Goal: Task Accomplishment & Management: Manage account settings

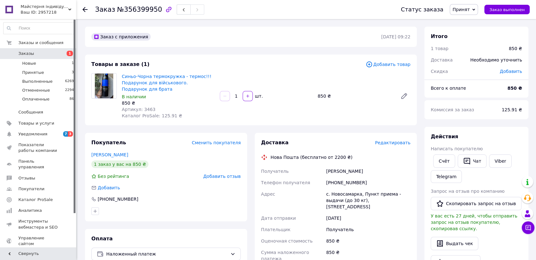
click at [475, 10] on span "Принят" at bounding box center [464, 9] width 28 height 11
click at [480, 30] on li "Отменен" at bounding box center [467, 32] width 34 height 10
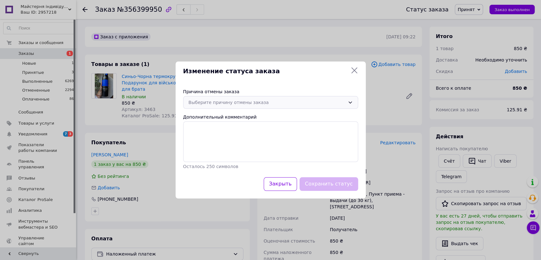
click at [308, 107] on div "Выберите причину отмены заказа" at bounding box center [270, 102] width 175 height 13
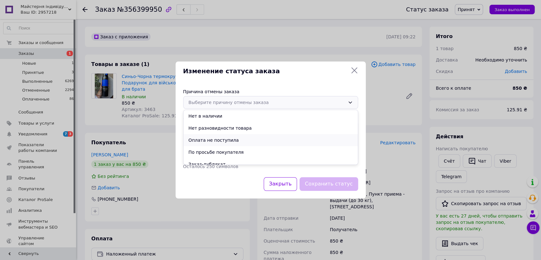
click at [244, 137] on li "Оплата не поступила" at bounding box center [271, 140] width 174 height 12
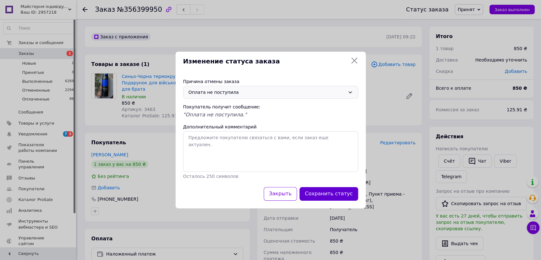
click at [330, 192] on button "Сохранить статус" at bounding box center [329, 194] width 59 height 14
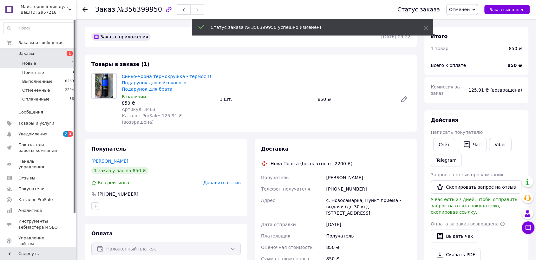
click at [49, 64] on li "Новые 1" at bounding box center [39, 63] width 78 height 9
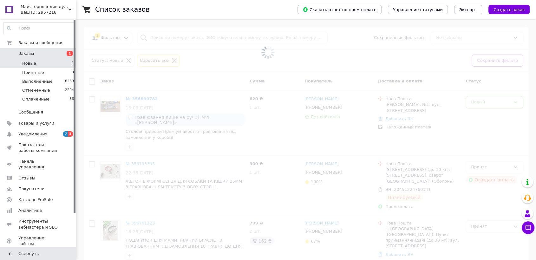
click at [42, 61] on li "Новые 1" at bounding box center [39, 63] width 78 height 9
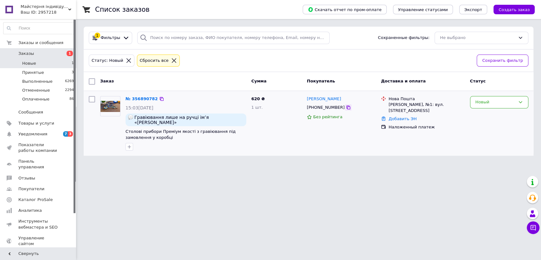
click at [347, 107] on icon at bounding box center [349, 108] width 4 height 4
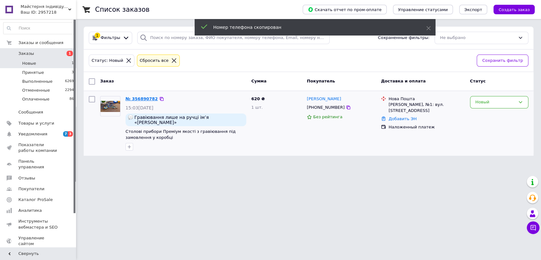
click at [136, 98] on link "№ 356890782" at bounding box center [142, 98] width 32 height 5
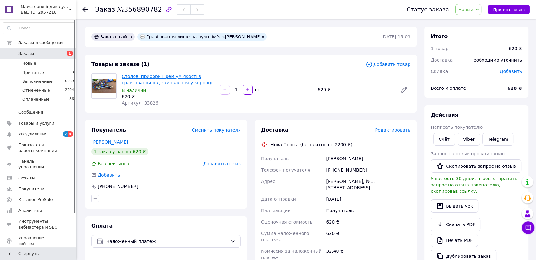
click at [144, 78] on link "Столові прибори Преміум якості з гравіювання під замовлення у коробці" at bounding box center [167, 79] width 90 height 11
drag, startPoint x: 359, startPoint y: 169, endPoint x: 333, endPoint y: 169, distance: 26.0
click at [333, 169] on div "[PHONE_NUMBER]" at bounding box center [368, 169] width 87 height 11
copy div "0937361253"
click at [88, 109] on div "Товары в заказе (1) Добавить товар [PERSON_NAME] прибори Преміум якості з граві…" at bounding box center [251, 84] width 332 height 58
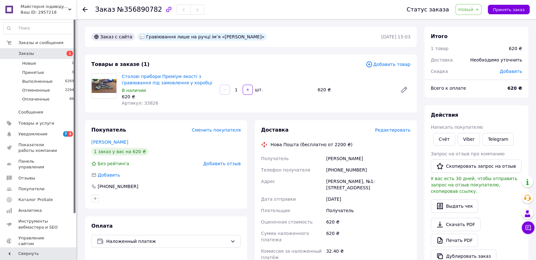
click at [102, 91] on img at bounding box center [104, 86] width 25 height 14
drag, startPoint x: 357, startPoint y: 169, endPoint x: 334, endPoint y: 169, distance: 22.5
click at [334, 169] on div "[PHONE_NUMBER]" at bounding box center [368, 169] width 87 height 11
copy div "0937361253"
drag, startPoint x: 375, startPoint y: 159, endPoint x: 330, endPoint y: 160, distance: 45.4
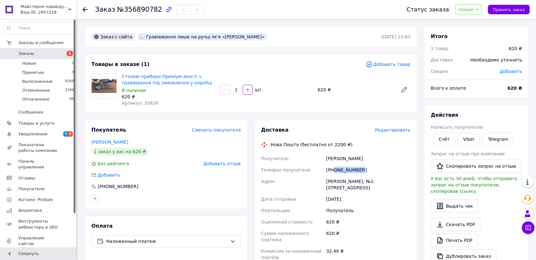
click at [324, 159] on div "Получатель [PERSON_NAME] Телефон получателя [PHONE_NUMBER] [PERSON_NAME], №1: […" at bounding box center [336, 217] width 152 height 128
copy div "Получатель [PERSON_NAME]"
click at [49, 13] on div "Ваш ID: 2957218" at bounding box center [48, 13] width 55 height 6
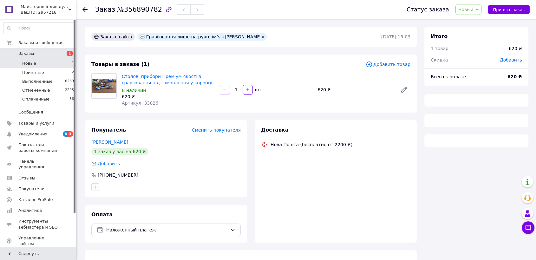
click at [54, 65] on li "Новые 1" at bounding box center [39, 63] width 78 height 9
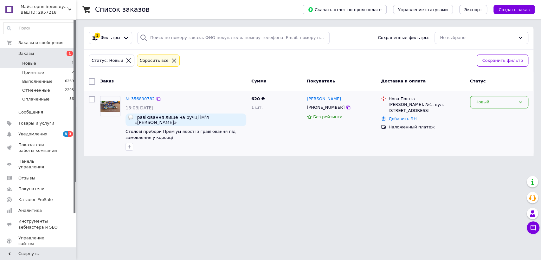
click at [495, 104] on div "Новый" at bounding box center [496, 102] width 40 height 7
click at [499, 117] on li "Принят" at bounding box center [500, 116] width 58 height 12
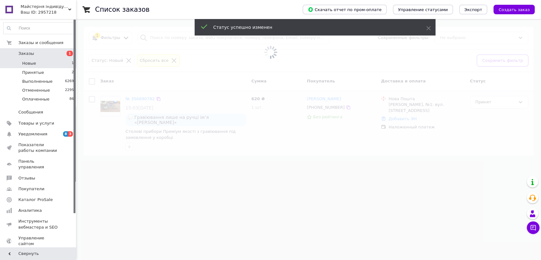
click at [32, 5] on span "Майстерня індивідуальних подарунків [PERSON_NAME]" at bounding box center [45, 7] width 48 height 6
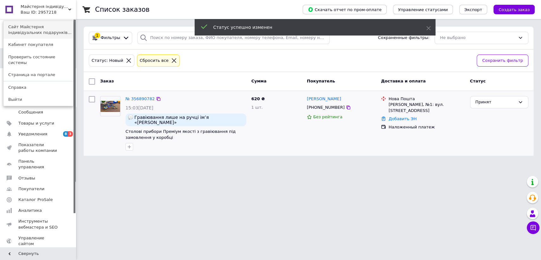
click at [40, 26] on link "Сайт Майстерня індивідуальних подарунків..." at bounding box center [38, 30] width 70 height 18
